Goal: Register for event/course

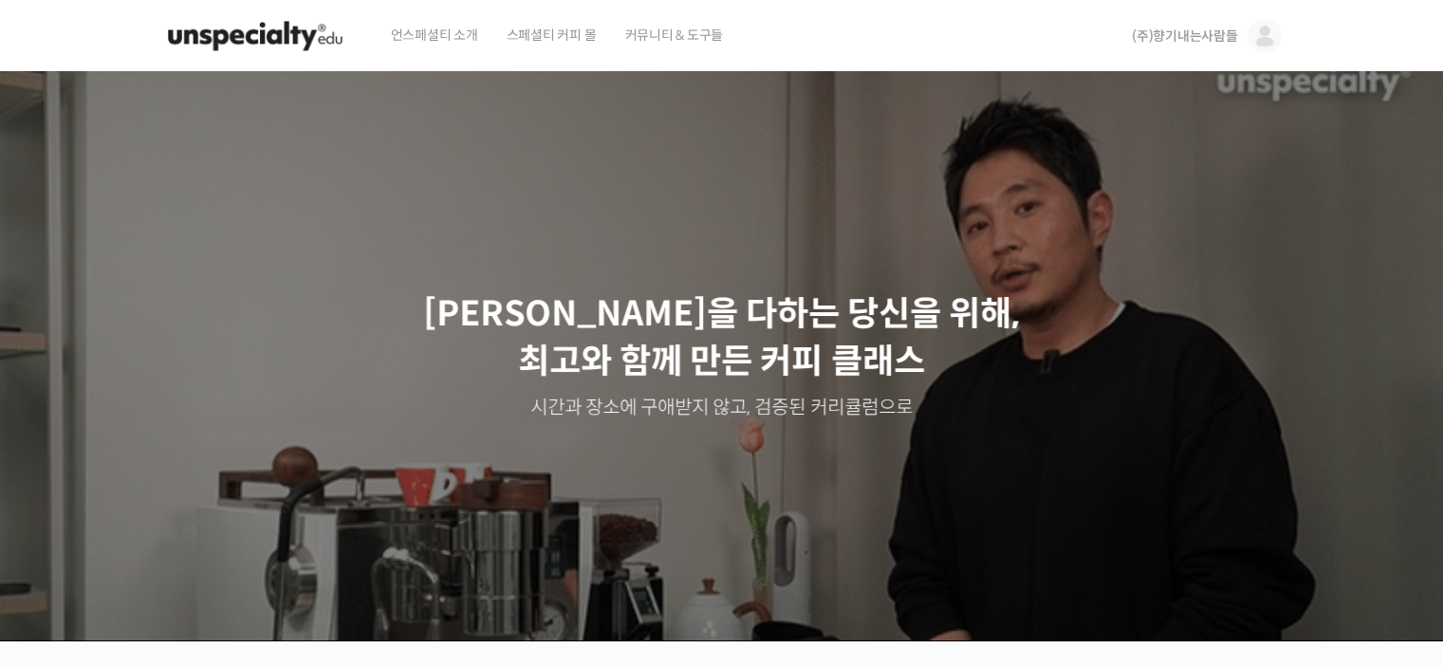
click at [282, 26] on img at bounding box center [255, 36] width 186 height 57
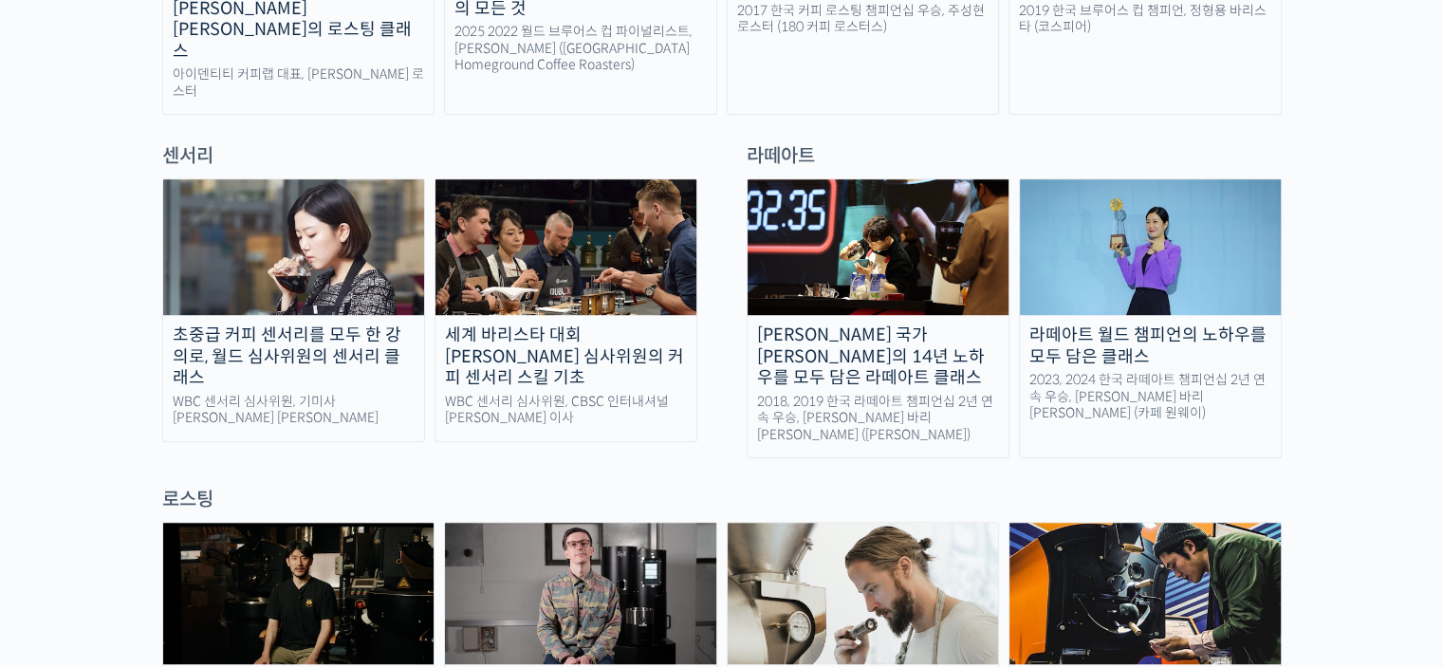
scroll to position [1138, 0]
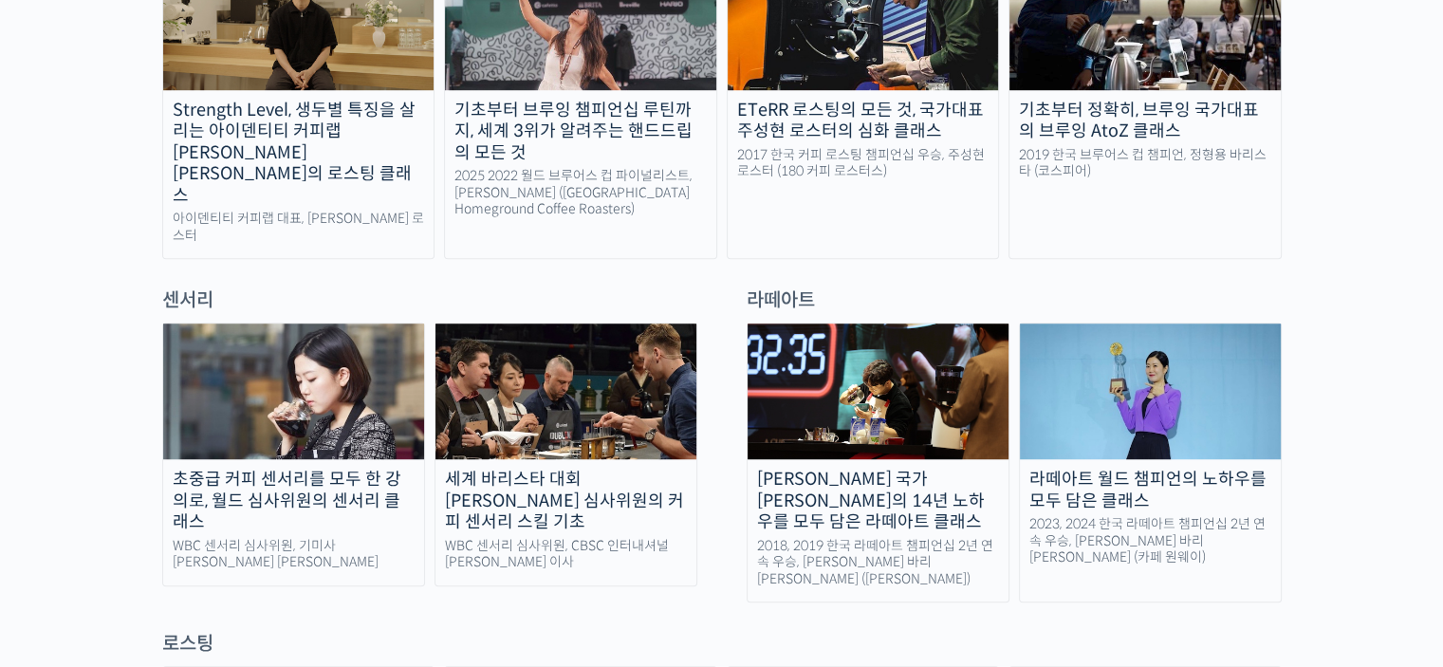
click at [326, 538] on div "WBC 센서리 심사위원, 기미사 송인영 대표" at bounding box center [293, 554] width 261 height 33
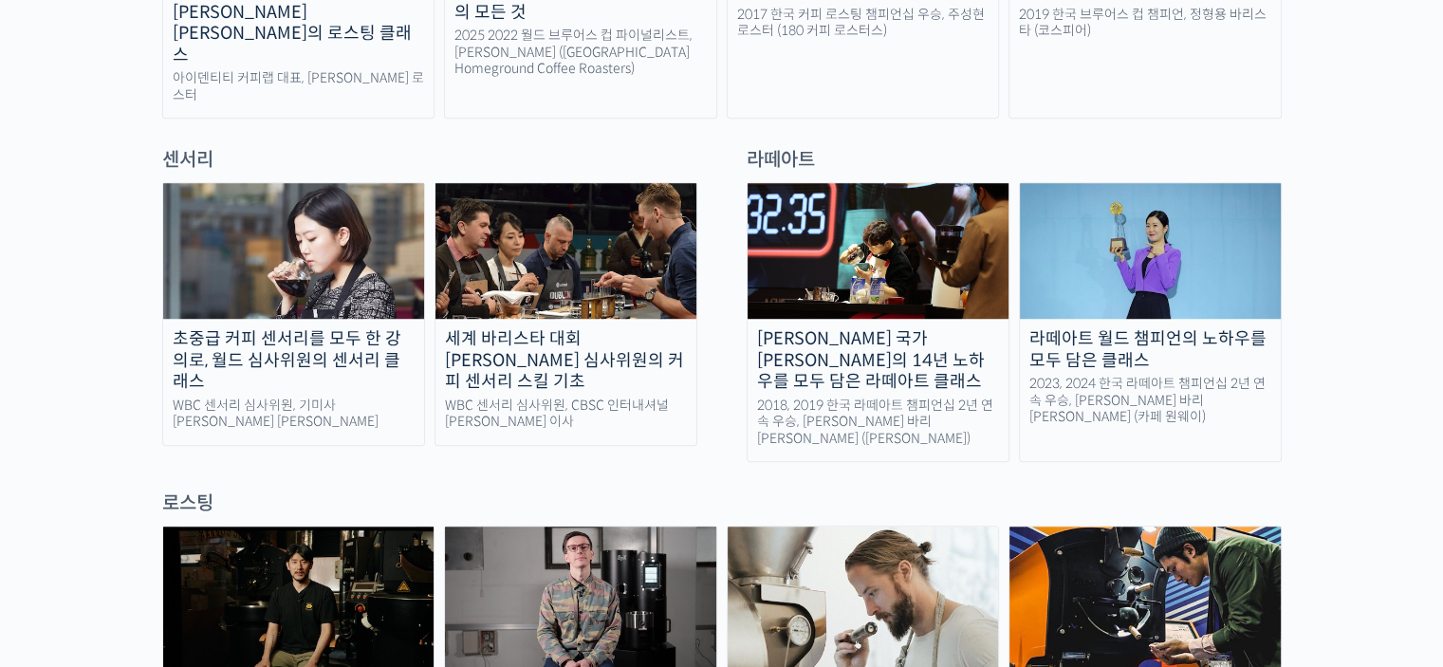
click at [586, 328] on div "세계 바리스타 대회 윤선희 심사위원의 커피 센서리 스킬 기초" at bounding box center [565, 360] width 261 height 65
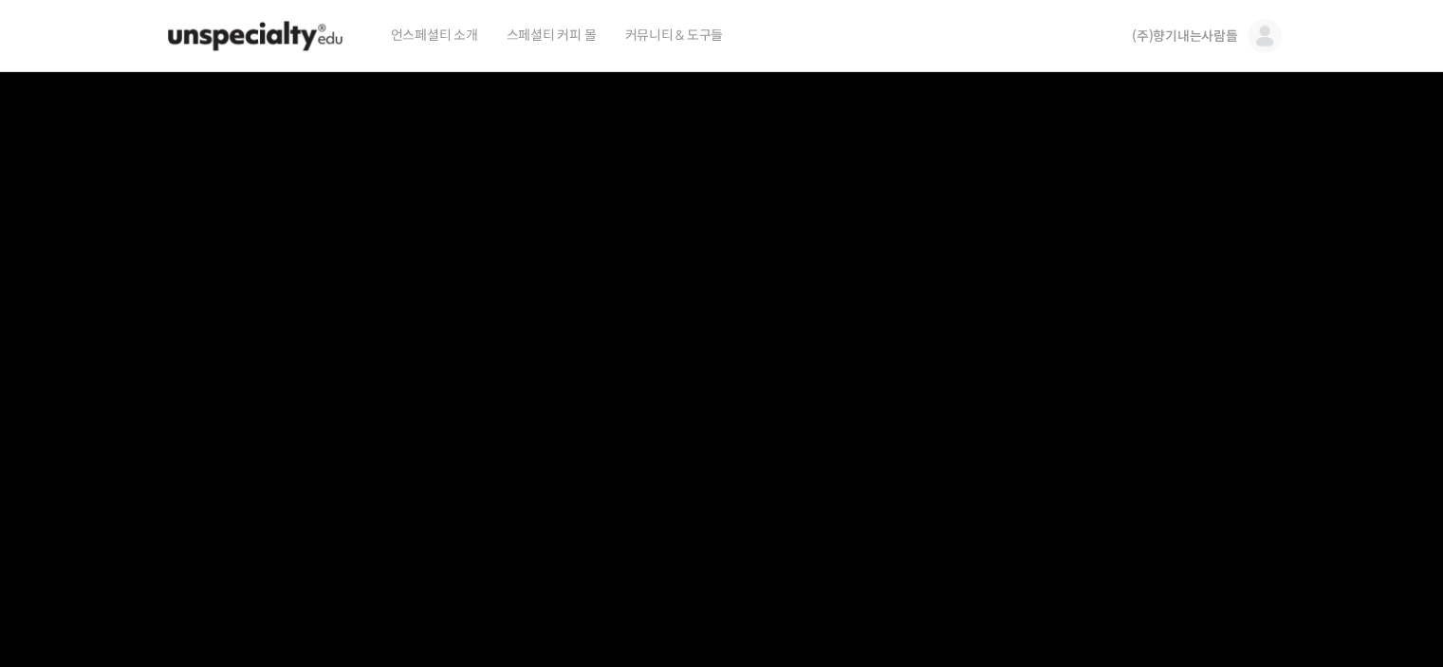
click at [274, 36] on img at bounding box center [255, 36] width 186 height 57
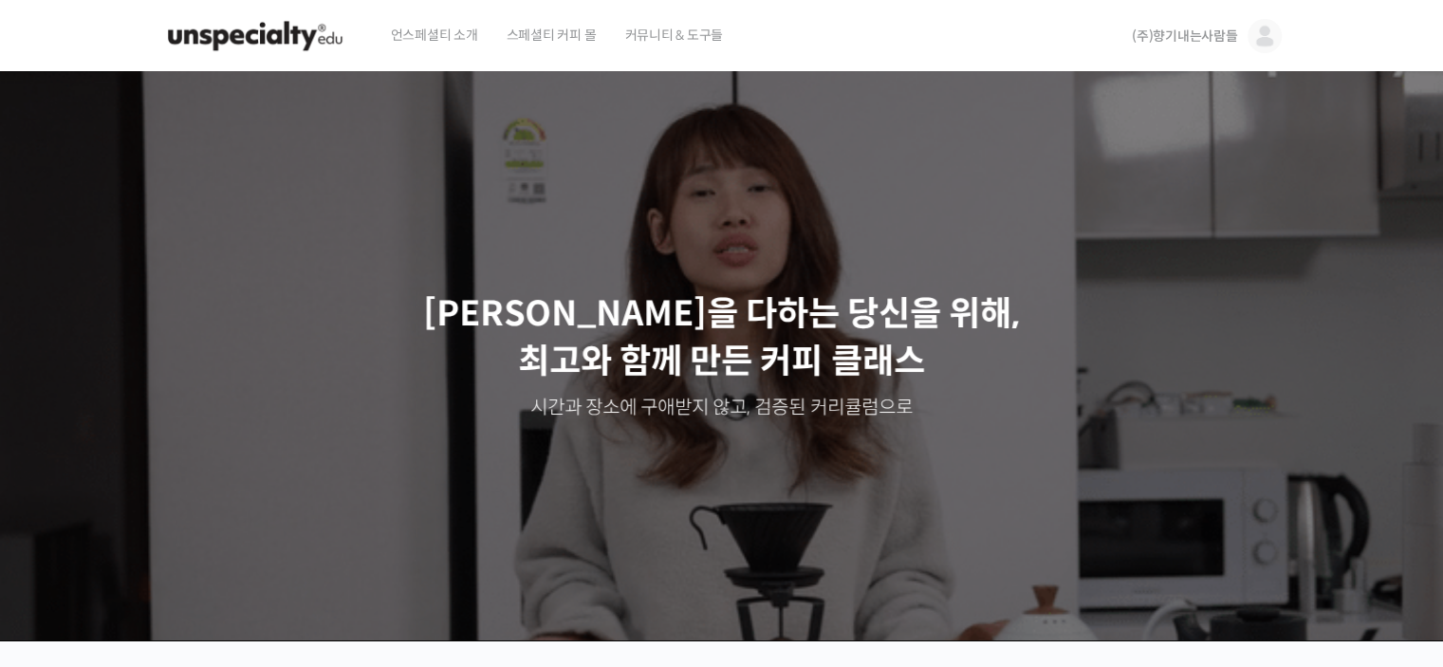
click at [277, 33] on img at bounding box center [255, 36] width 186 height 57
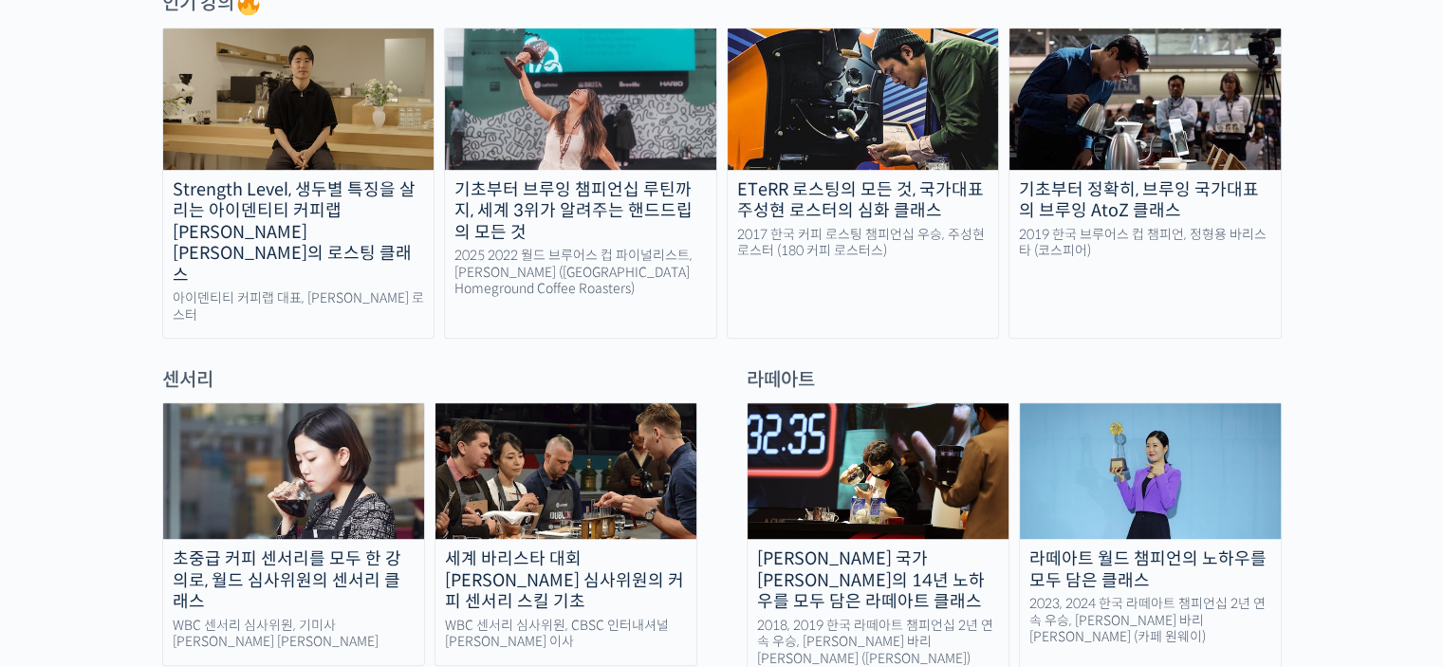
scroll to position [1233, 0]
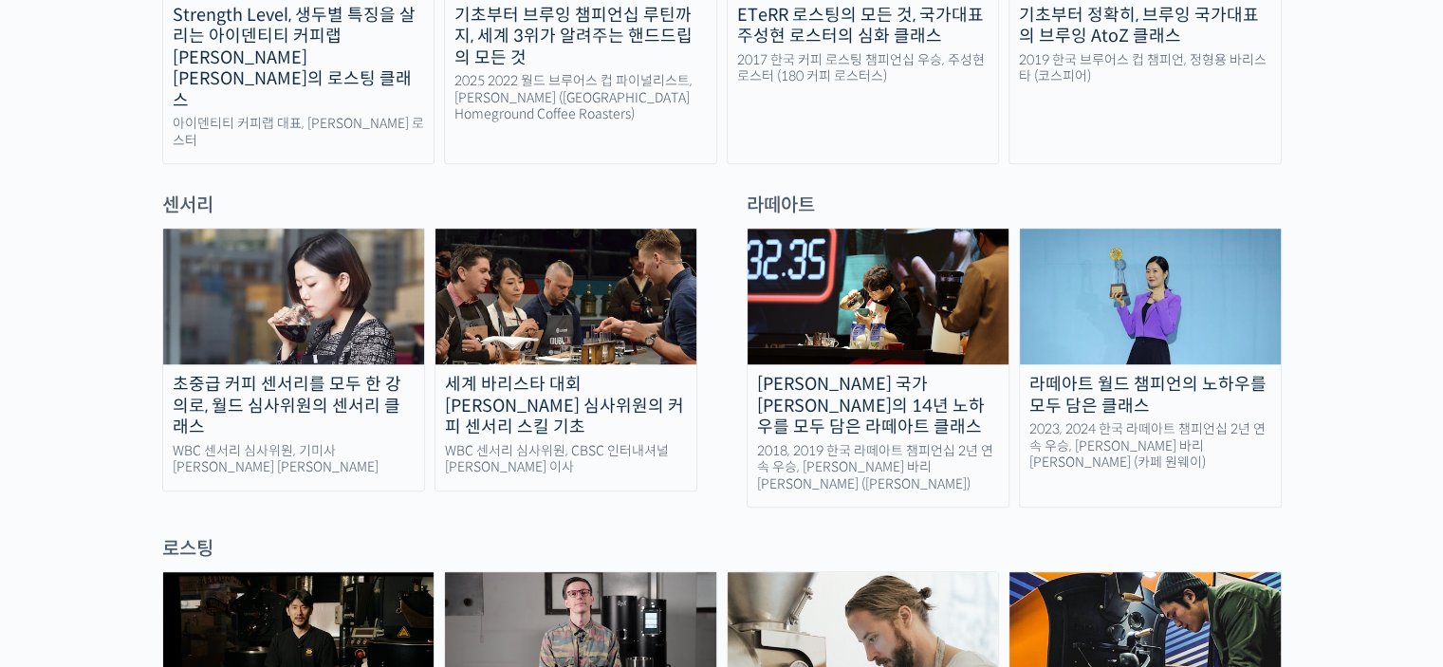
click at [626, 380] on link "세계 바리스타 대회 윤선희 심사위원의 커피 센서리 스킬 기초 WBC 센서리 심사위원, CBSC 인터내셔널 윤선희 이사" at bounding box center [565, 360] width 263 height 264
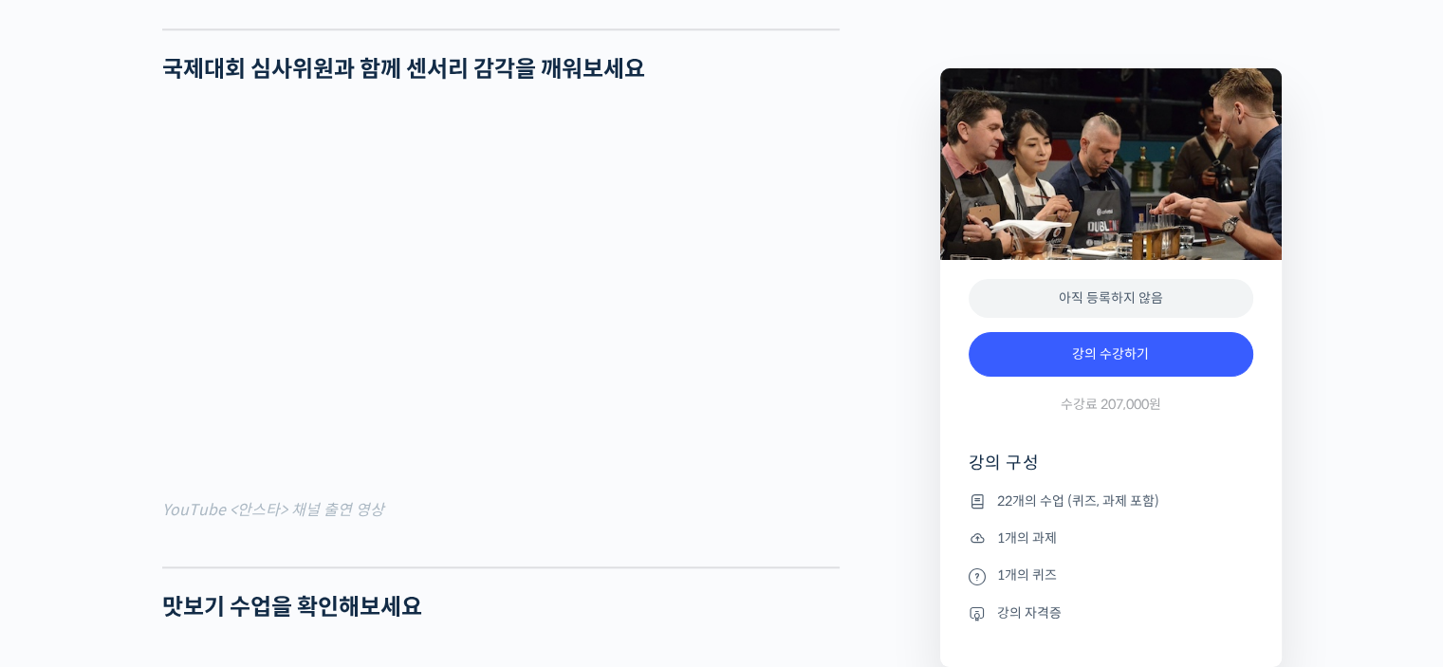
scroll to position [1802, 0]
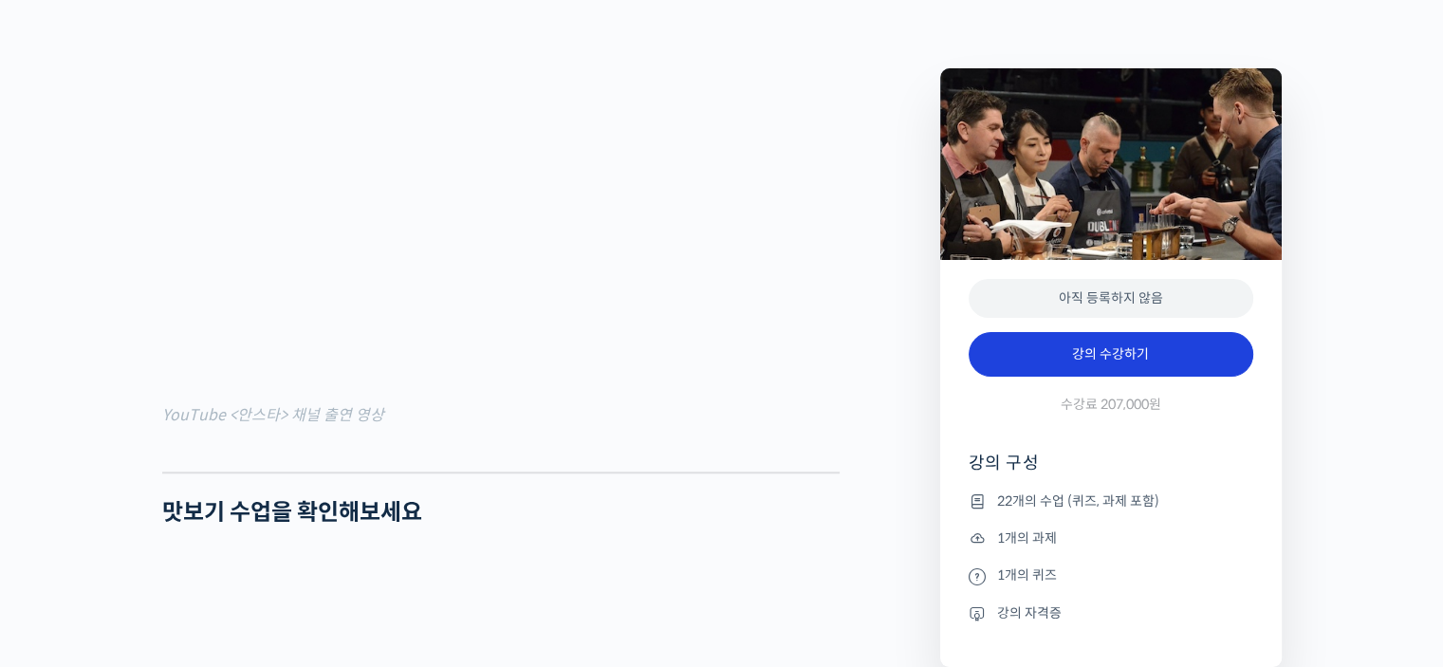
click at [1168, 367] on link "강의 수강하기" at bounding box center [1110, 355] width 285 height 46
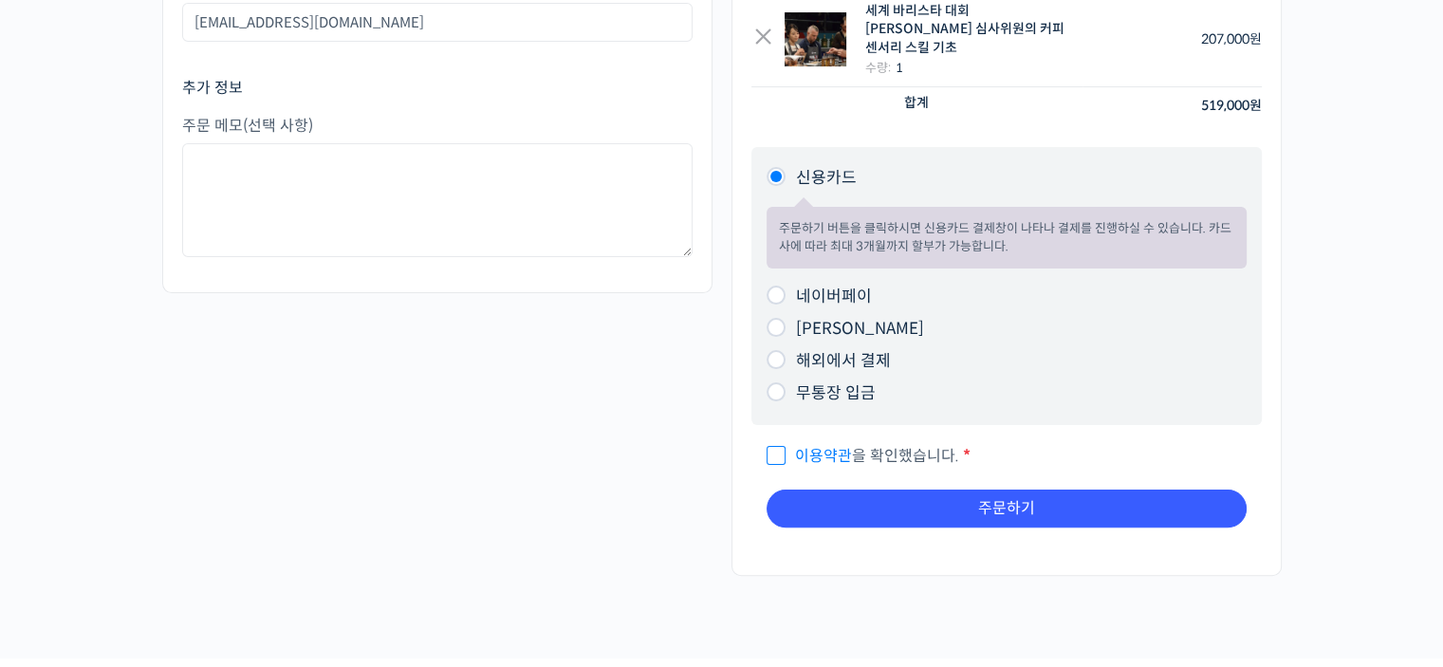
scroll to position [95, 0]
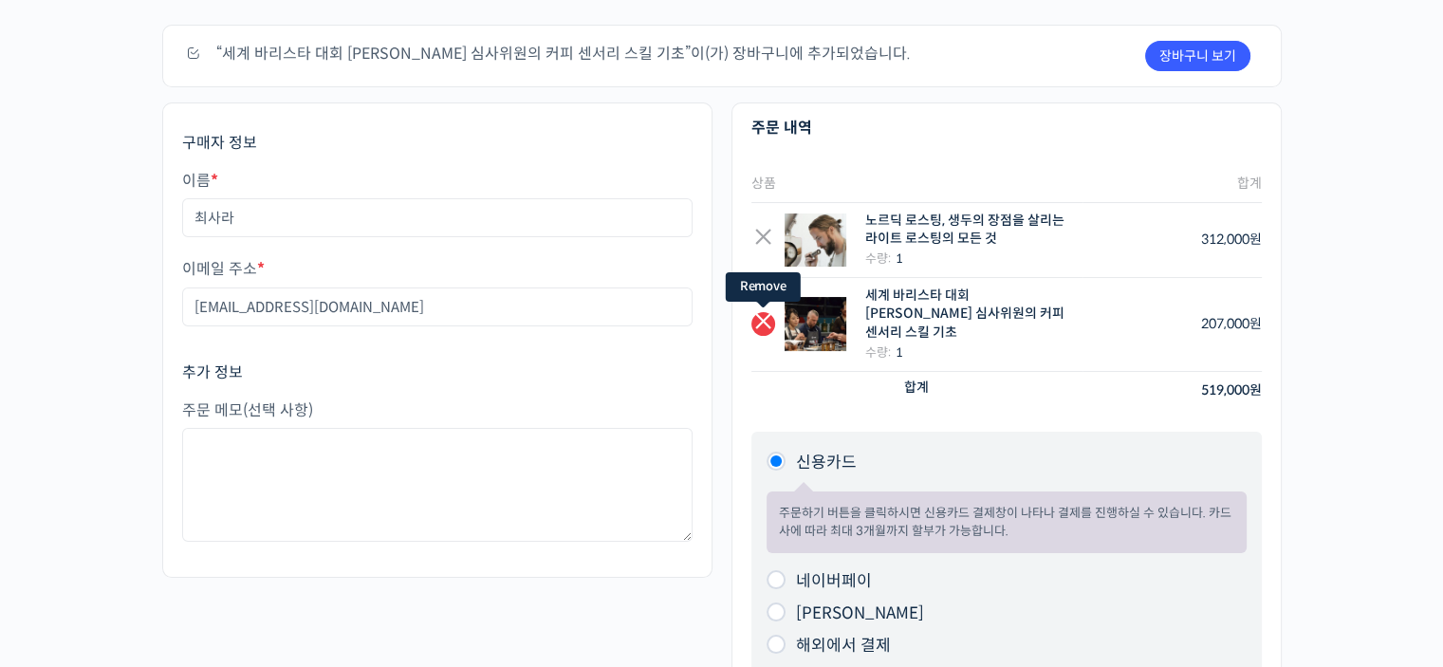
click at [763, 316] on link "×" at bounding box center [763, 324] width 24 height 24
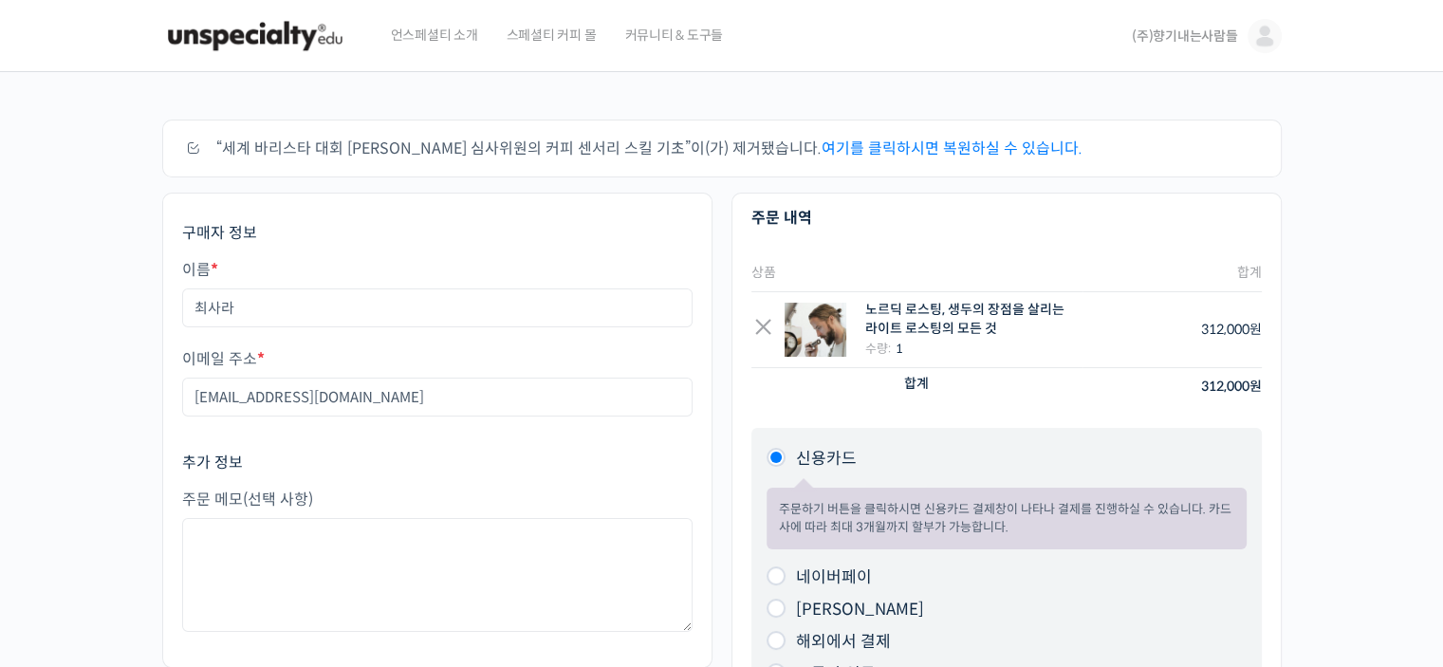
click at [1206, 41] on span "(주)향기내는사람들" at bounding box center [1185, 36] width 106 height 17
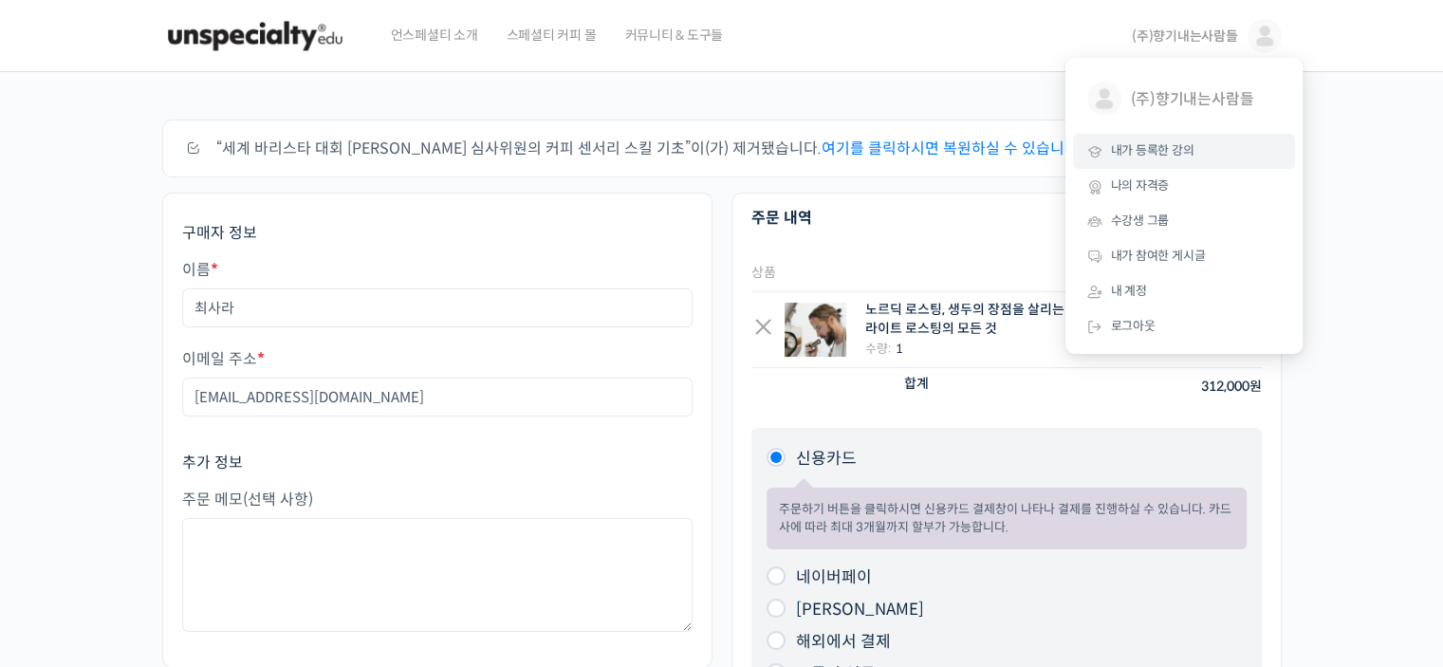
click at [1142, 156] on span "내가 등록한 강의" at bounding box center [1152, 150] width 83 height 16
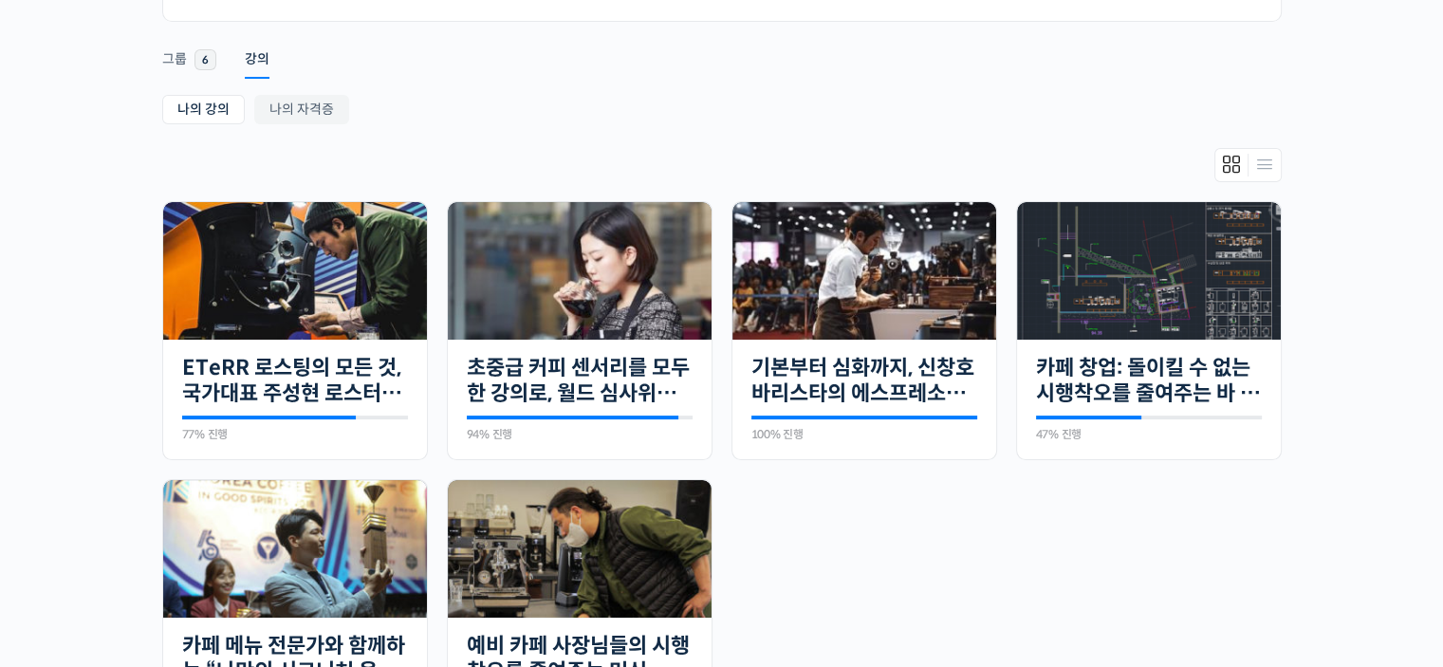
scroll to position [474, 0]
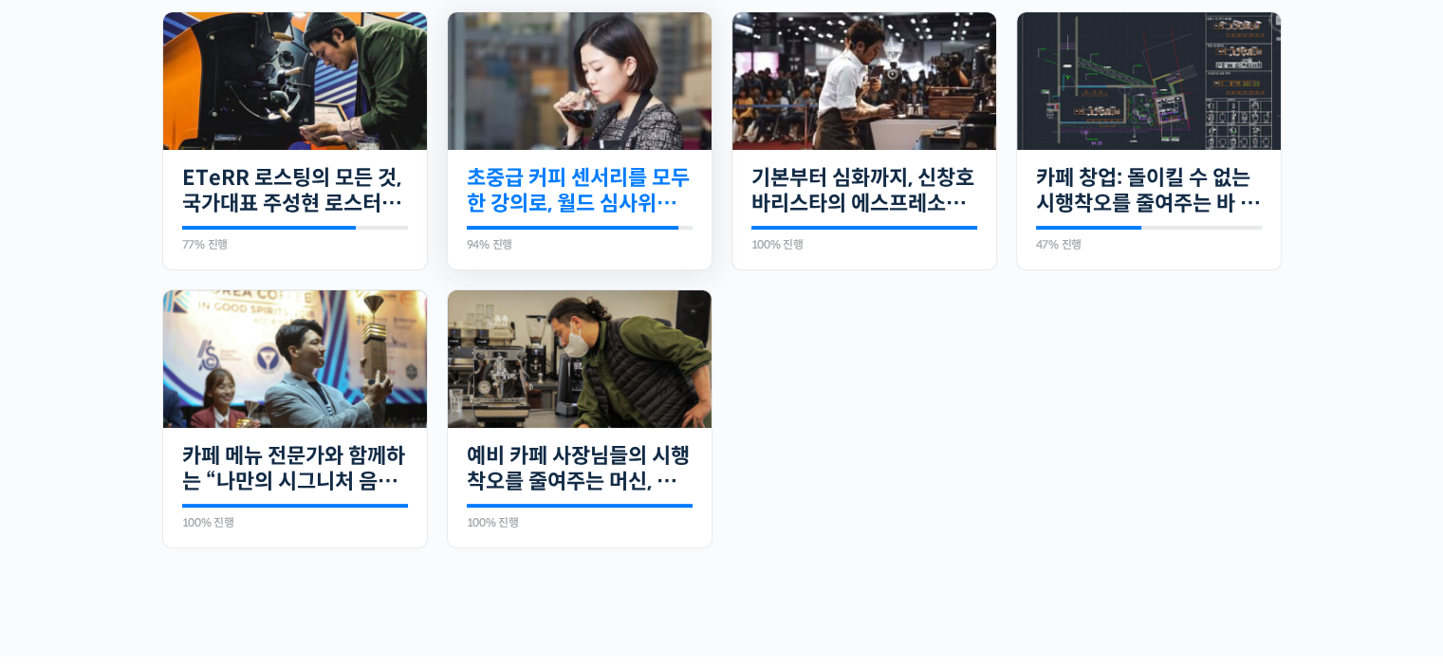
click at [562, 185] on link "초중급 커피 센서리를 모두 한 강의로, 월드 심사위원의 센서리 클래스" at bounding box center [580, 191] width 226 height 52
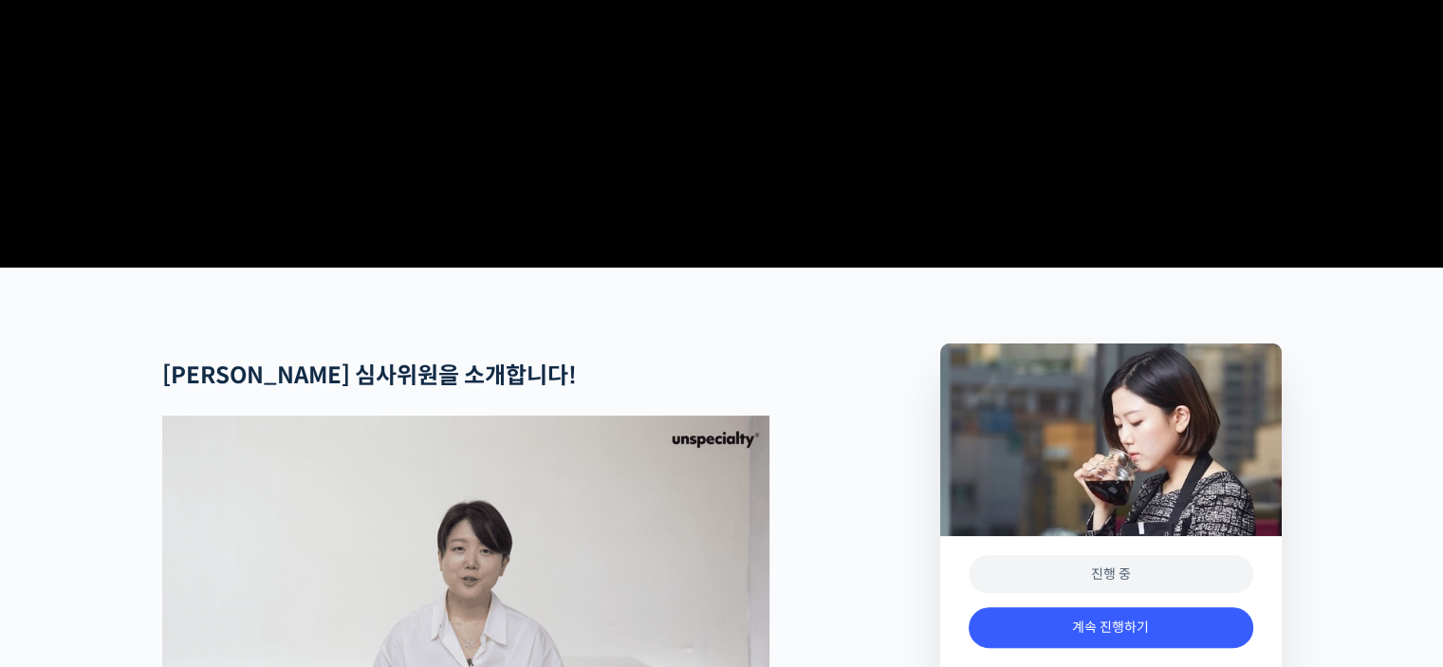
scroll to position [759, 0]
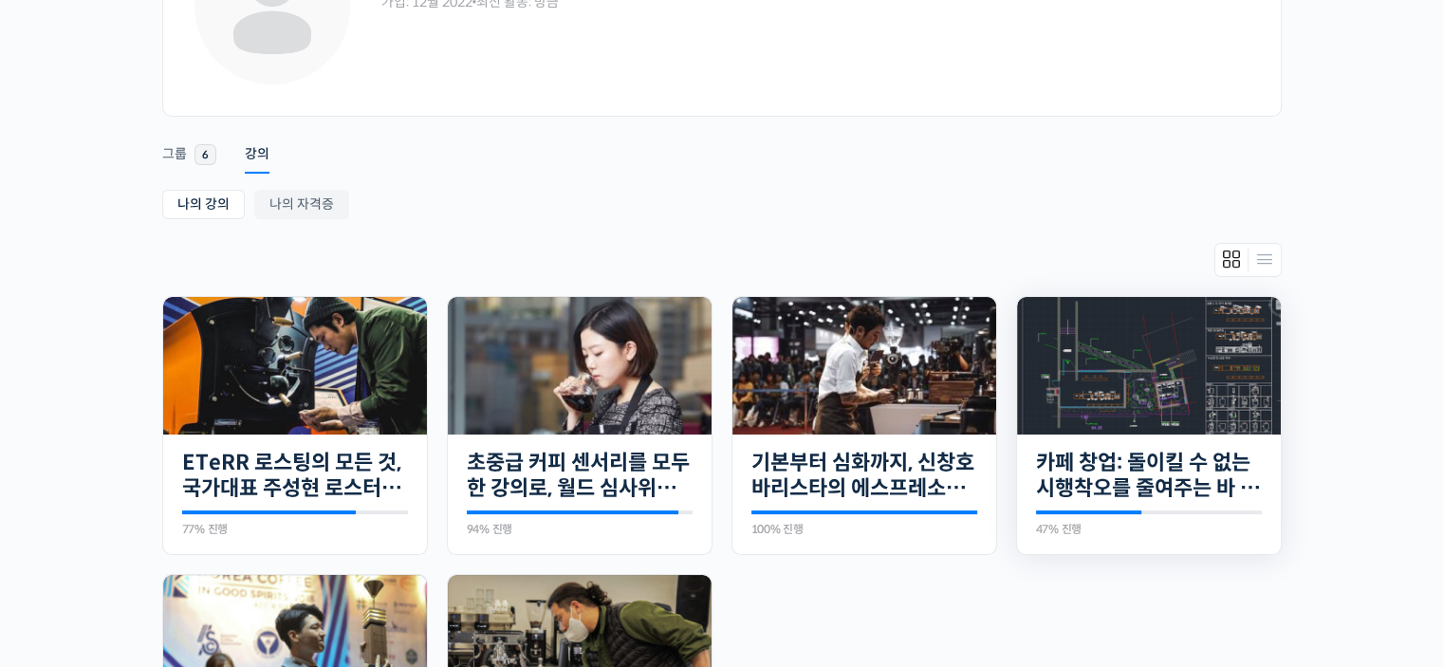
scroll to position [95, 0]
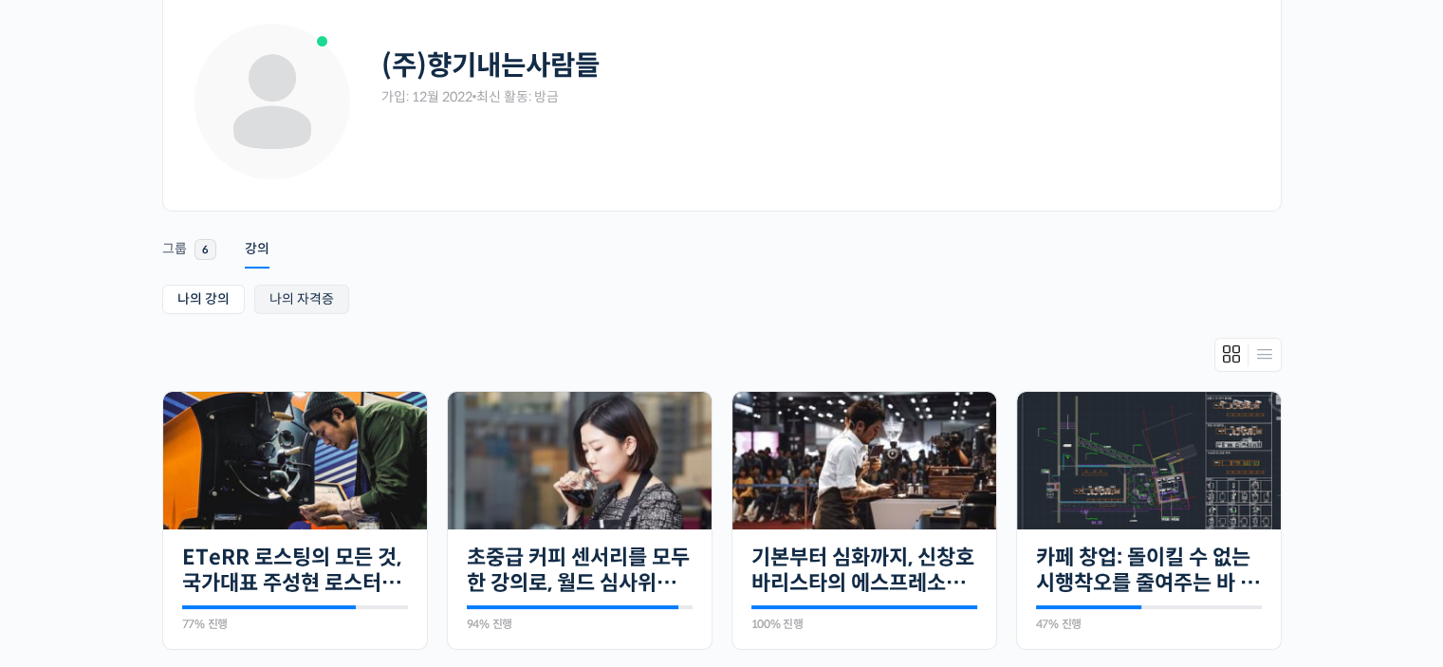
click at [315, 304] on link "나의 자격증" at bounding box center [301, 299] width 95 height 29
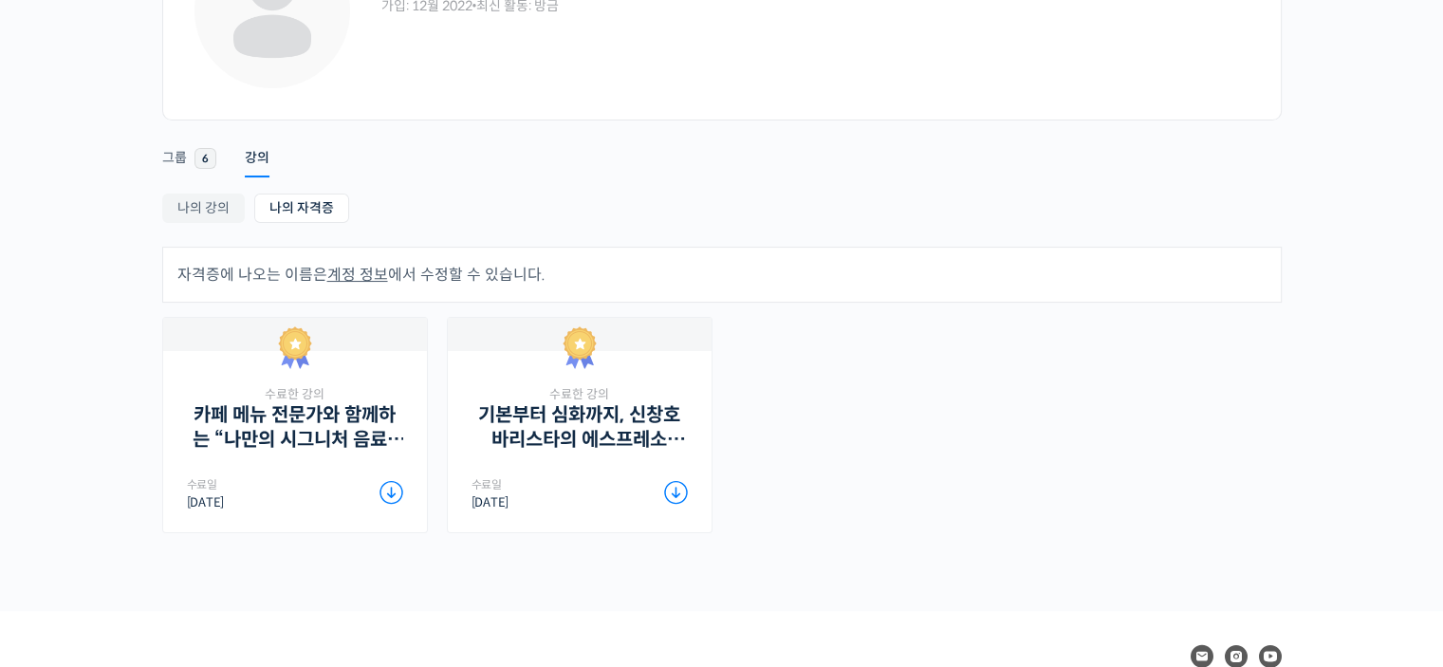
scroll to position [190, 0]
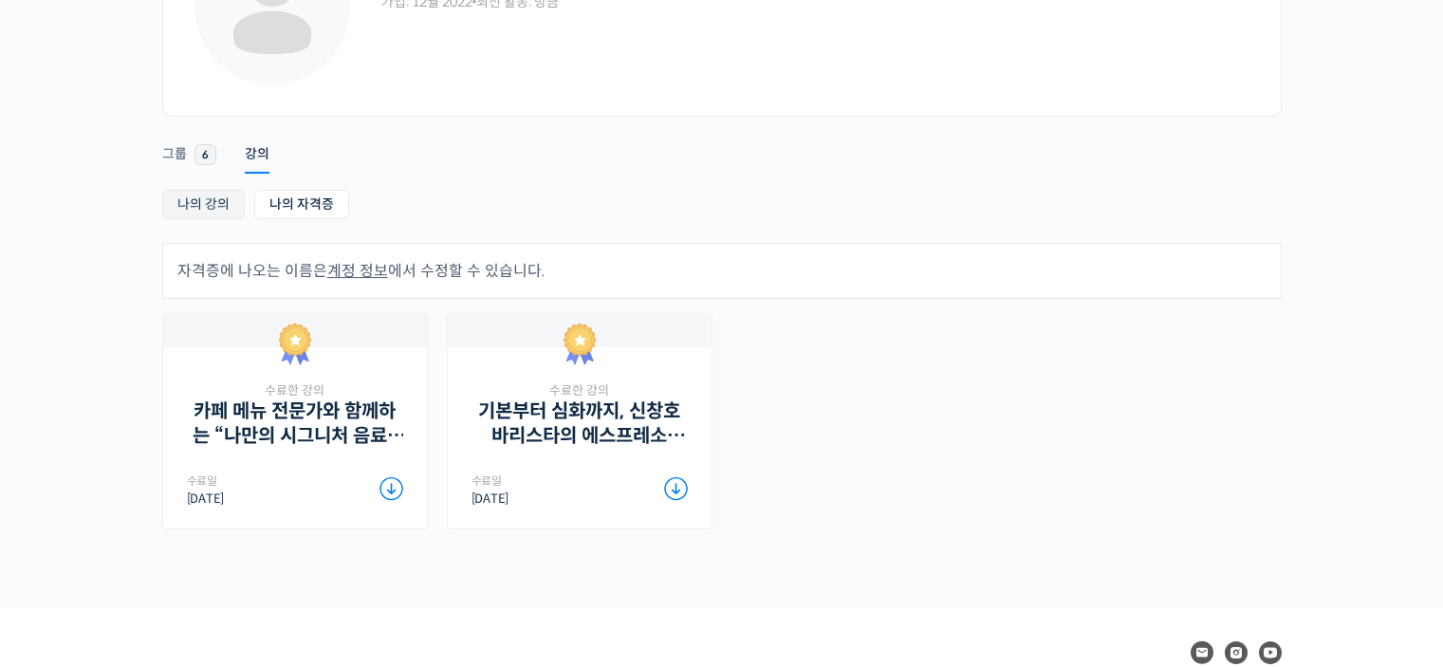
click at [221, 199] on link "나의 강의" at bounding box center [203, 204] width 83 height 29
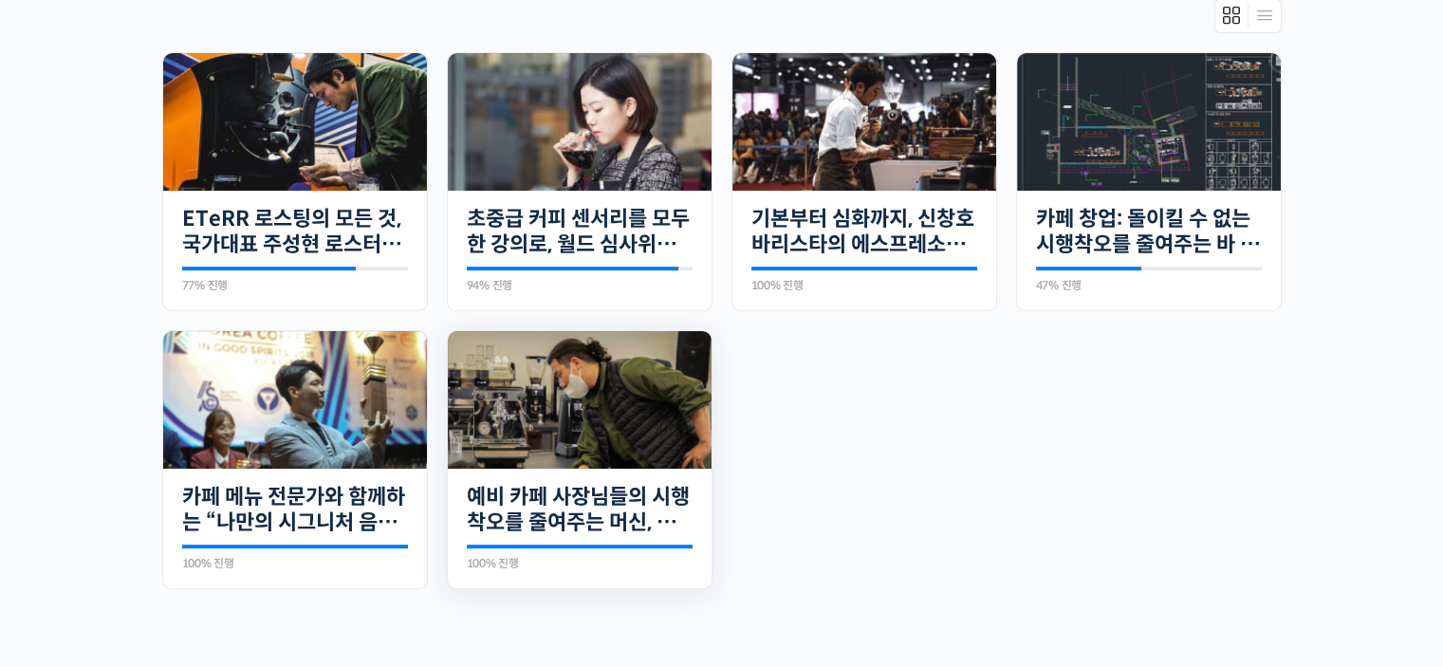
scroll to position [474, 0]
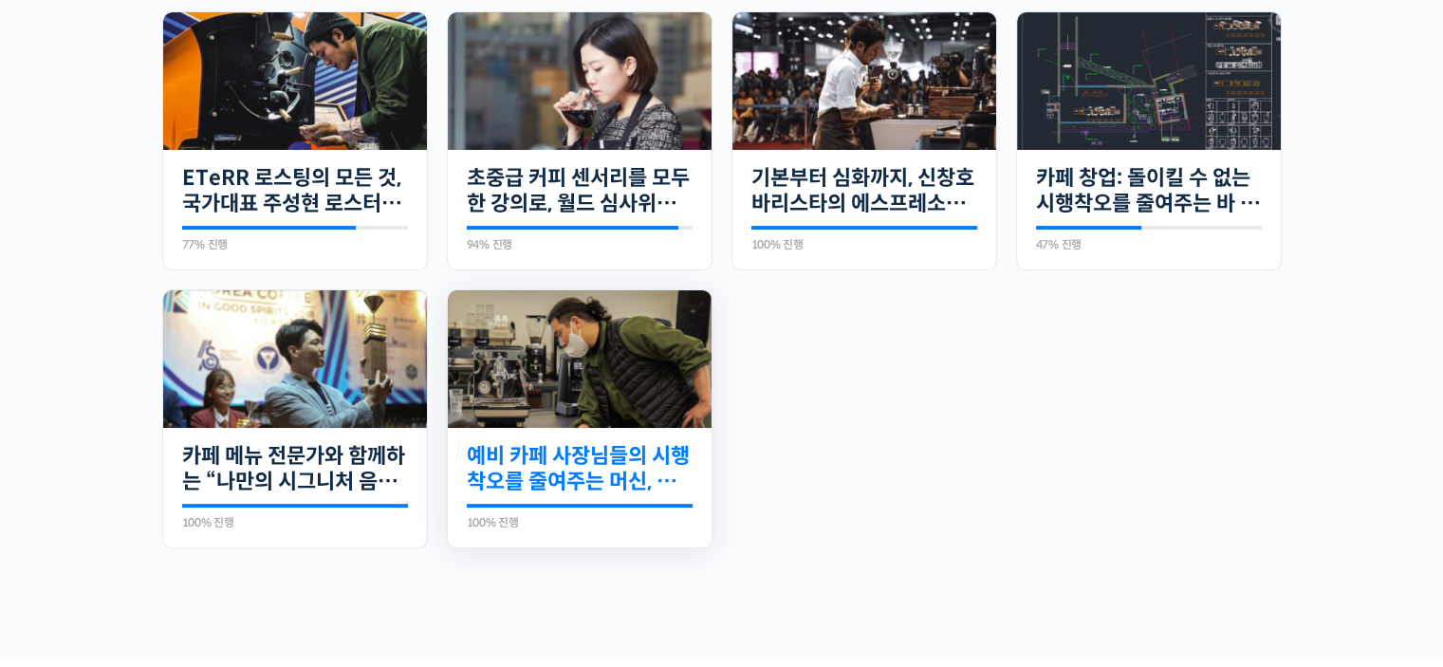
click at [561, 451] on link "예비 카페 사장님들의 시행착오를 줄여주는 머신, 설비 가이드" at bounding box center [580, 469] width 226 height 52
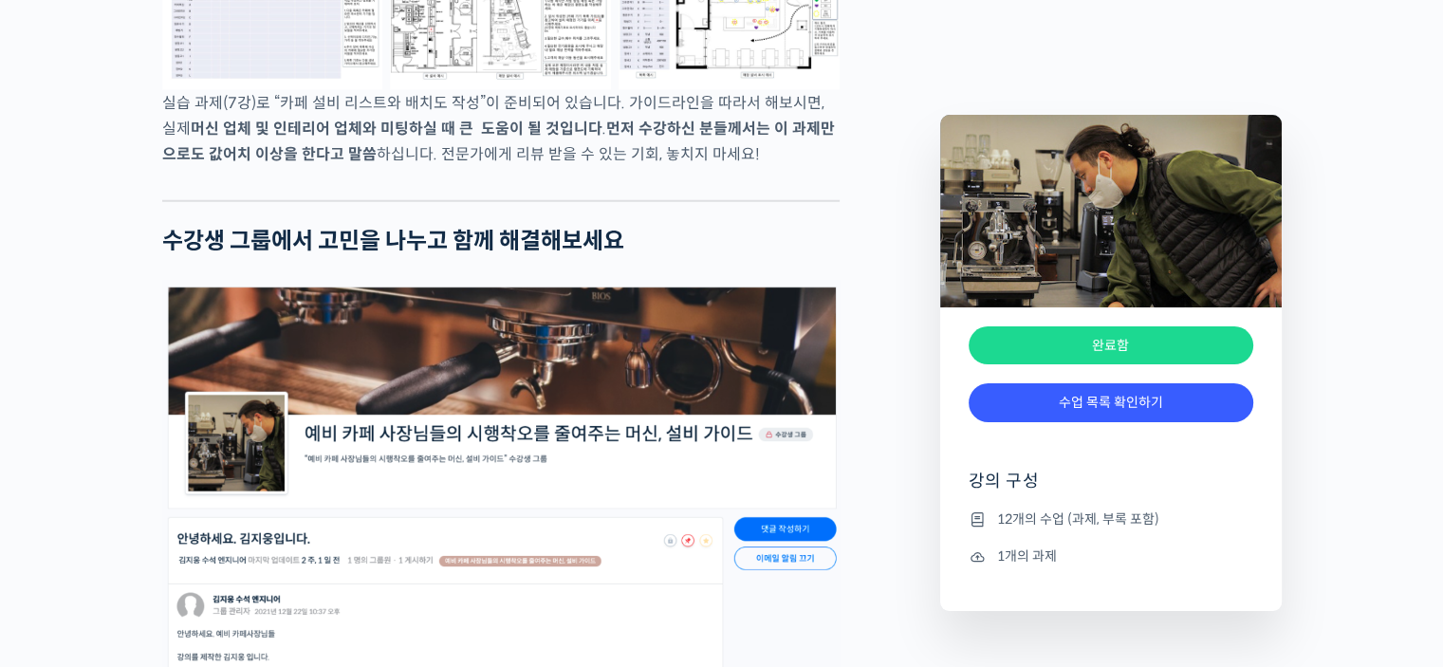
scroll to position [5312, 0]
